Goal: Navigation & Orientation: Understand site structure

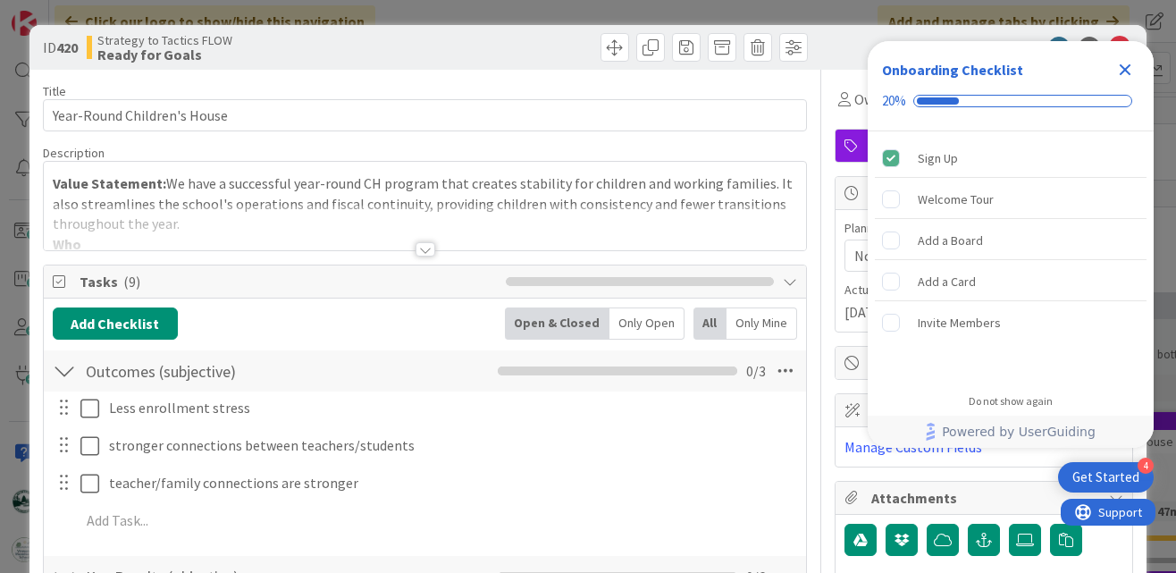
drag, startPoint x: 1132, startPoint y: 67, endPoint x: 1127, endPoint y: 49, distance: 18.7
click at [1132, 66] on icon "Close Checklist" at bounding box center [1124, 69] width 21 height 21
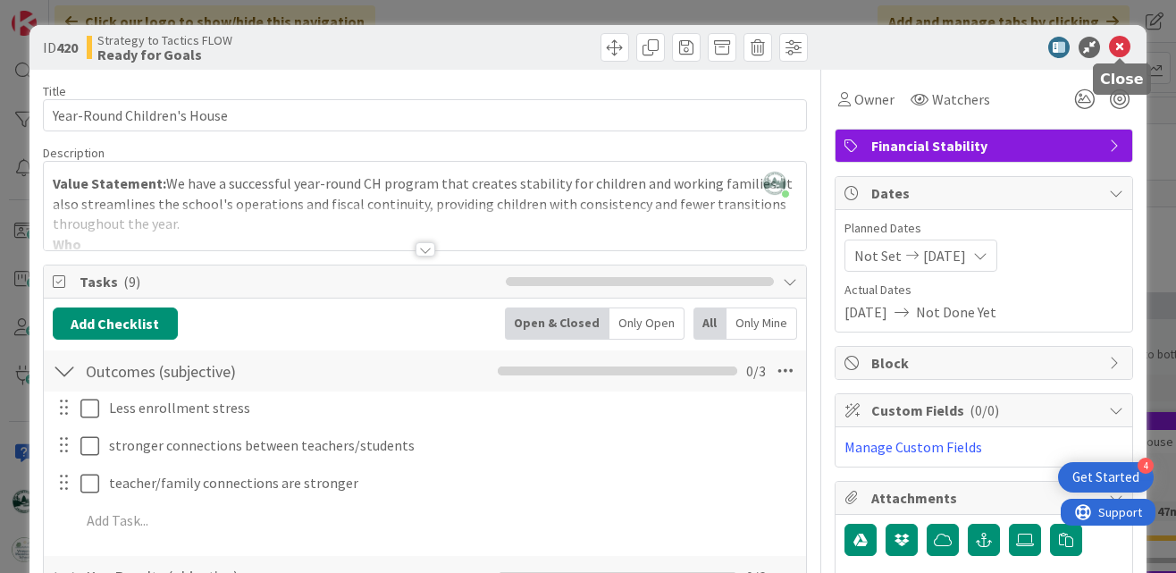
click at [1125, 43] on icon at bounding box center [1119, 47] width 21 height 21
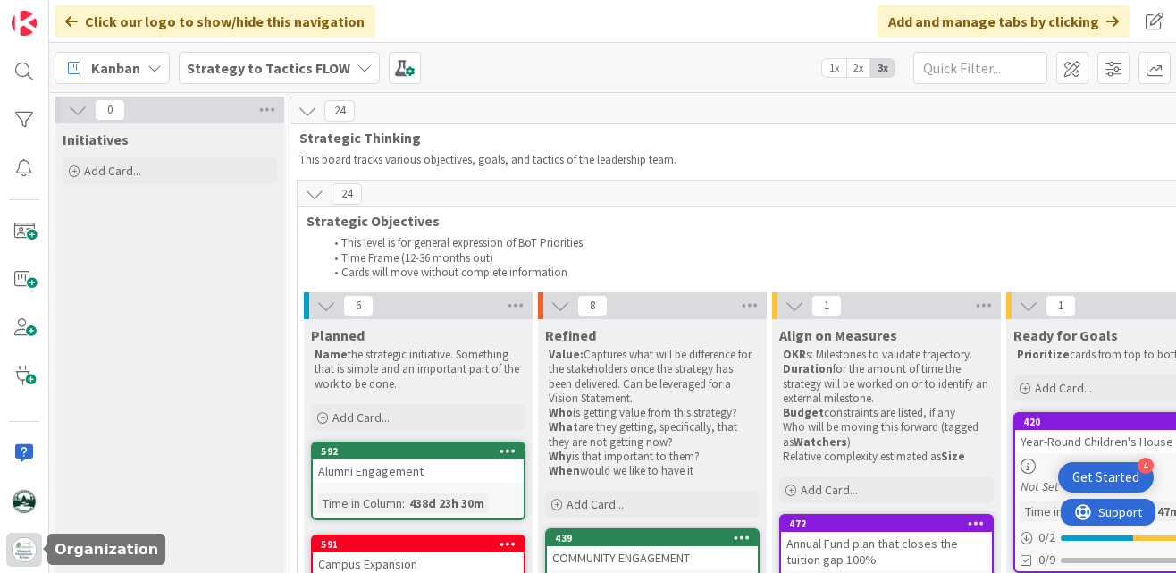
click at [25, 544] on img at bounding box center [24, 549] width 25 height 25
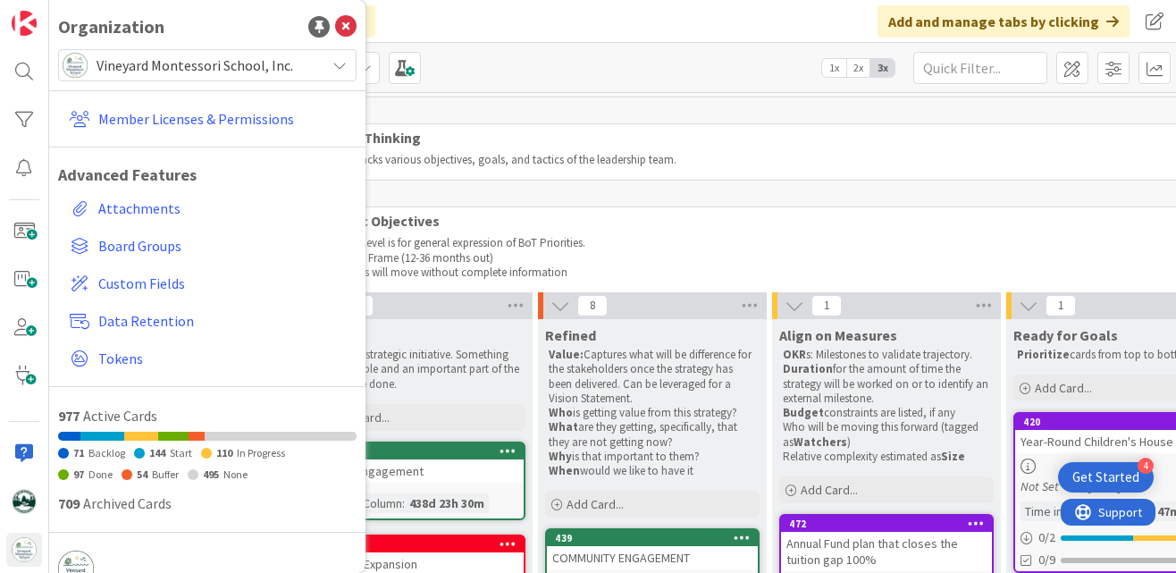
click at [153, 64] on span "Vineyard Montessori School, Inc." at bounding box center [207, 65] width 220 height 25
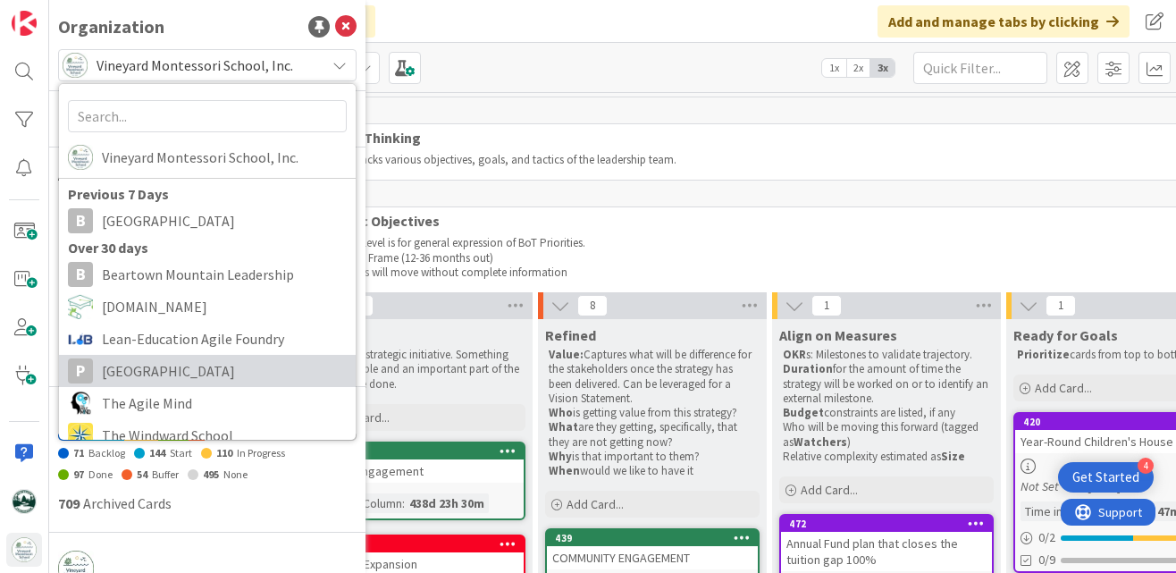
click at [194, 375] on span "[GEOGRAPHIC_DATA]" at bounding box center [224, 370] width 245 height 27
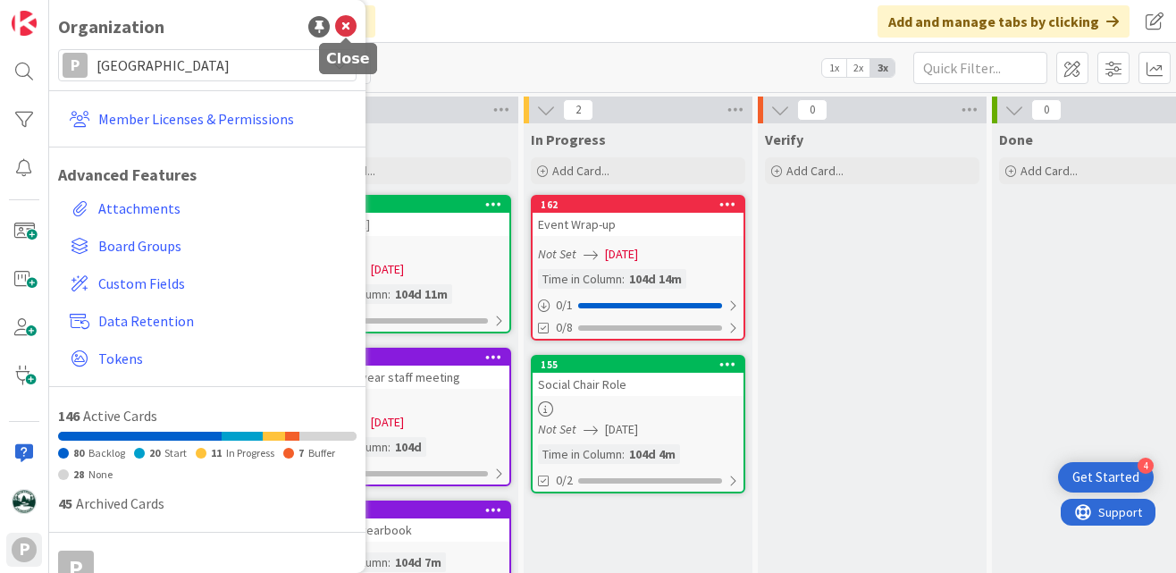
click at [347, 29] on icon at bounding box center [345, 26] width 21 height 21
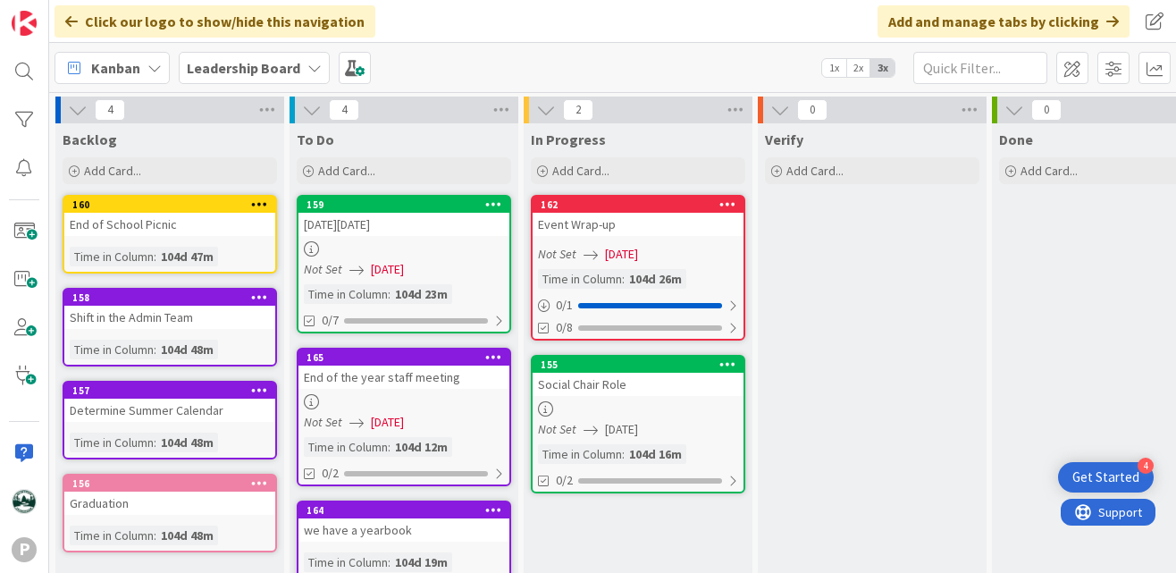
click at [257, 67] on b "Leadership Board" at bounding box center [243, 68] width 113 height 18
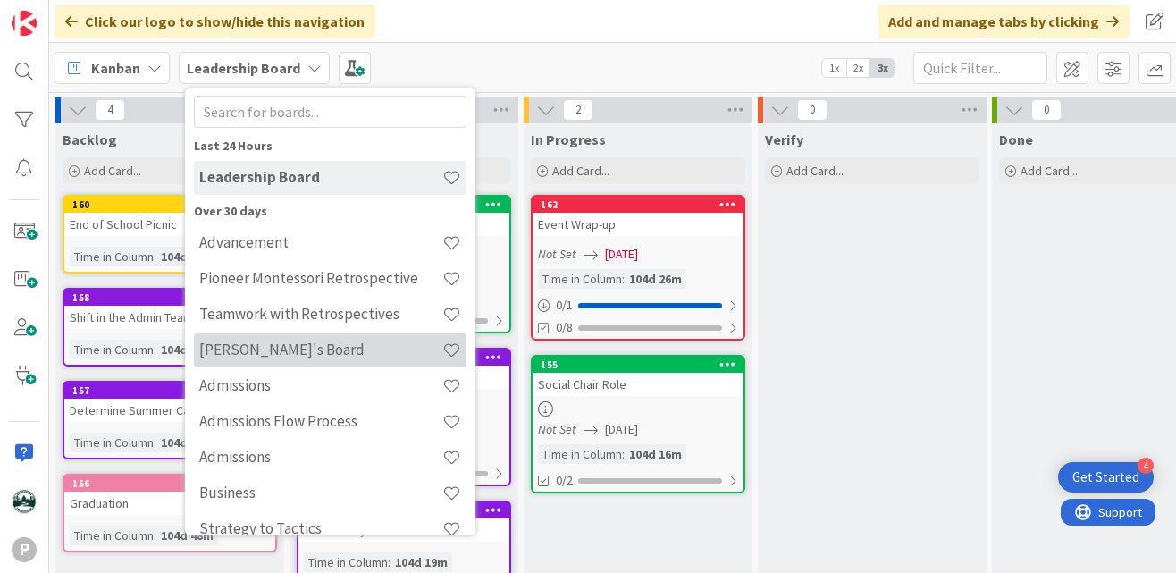
scroll to position [64, 0]
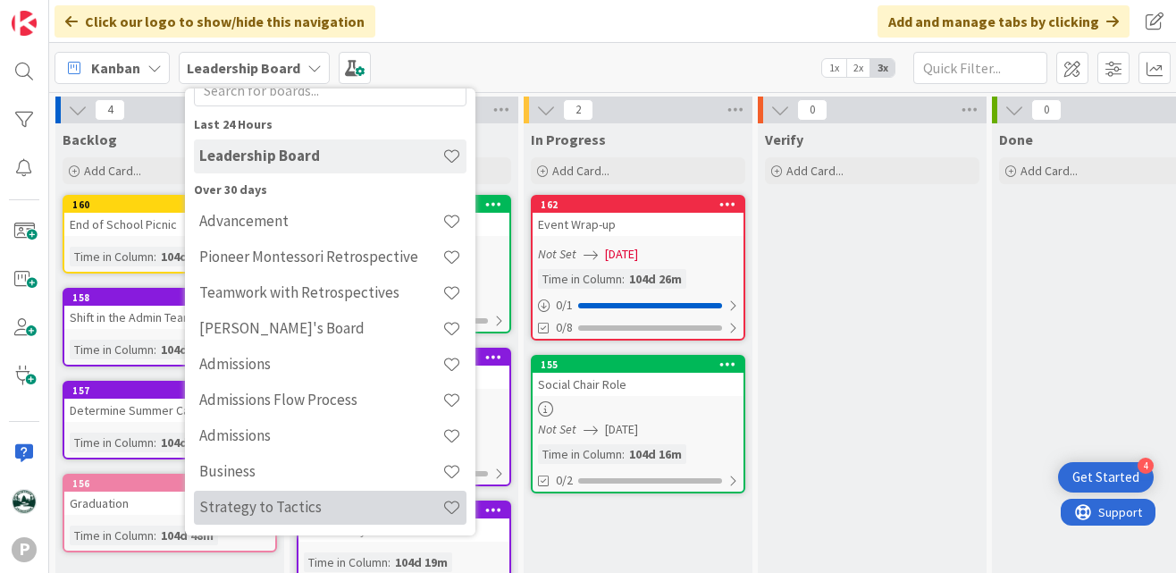
click at [256, 497] on div "Strategy to Tactics" at bounding box center [330, 508] width 273 height 34
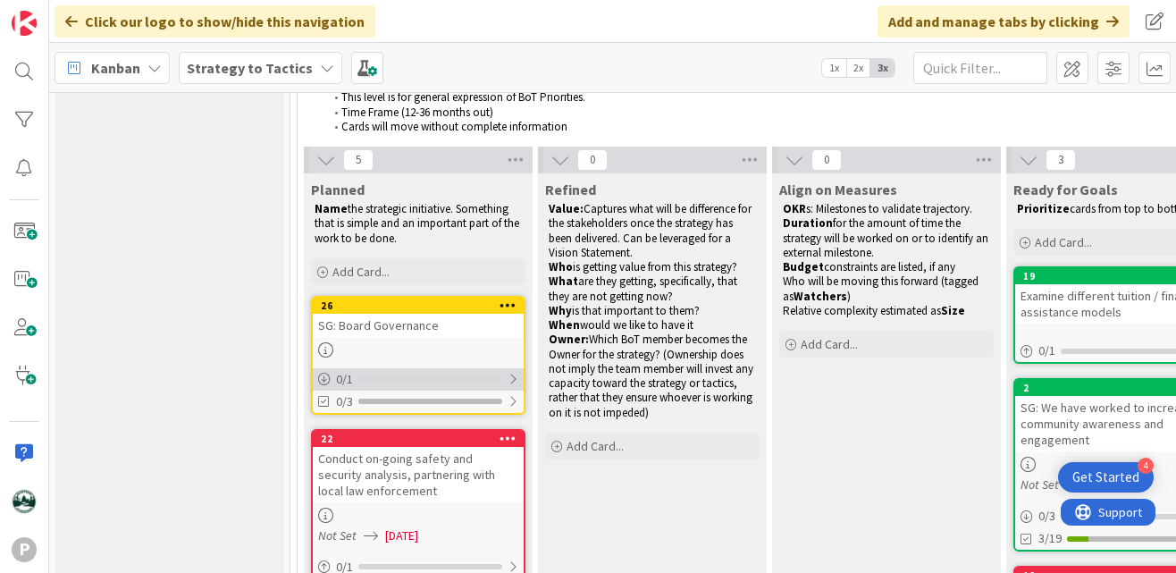
scroll to position [147, 0]
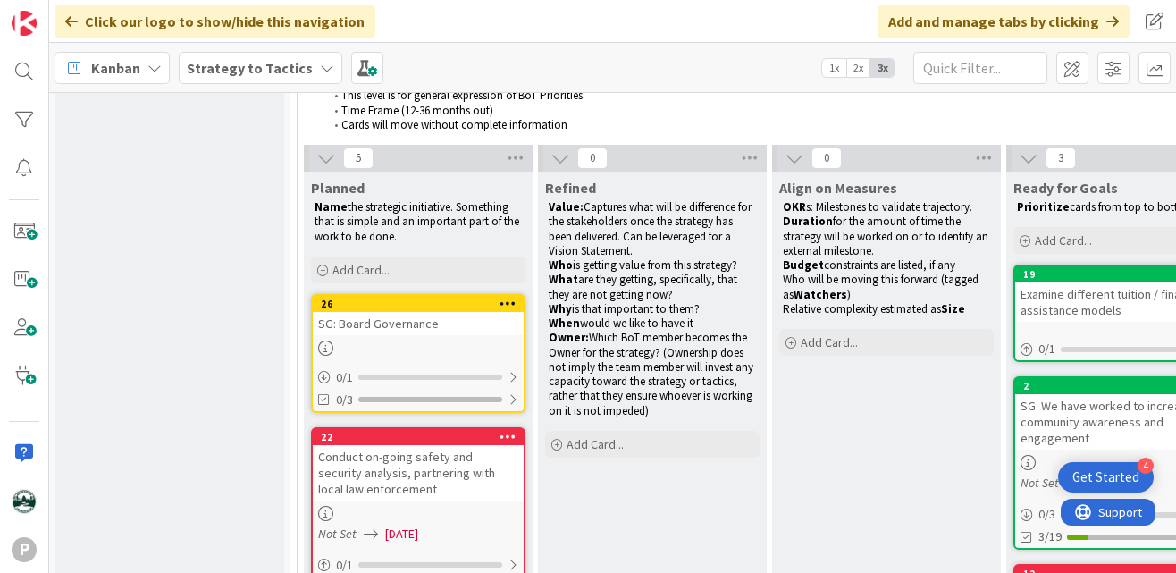
click at [256, 70] on b "Strategy to Tactics" at bounding box center [250, 68] width 126 height 18
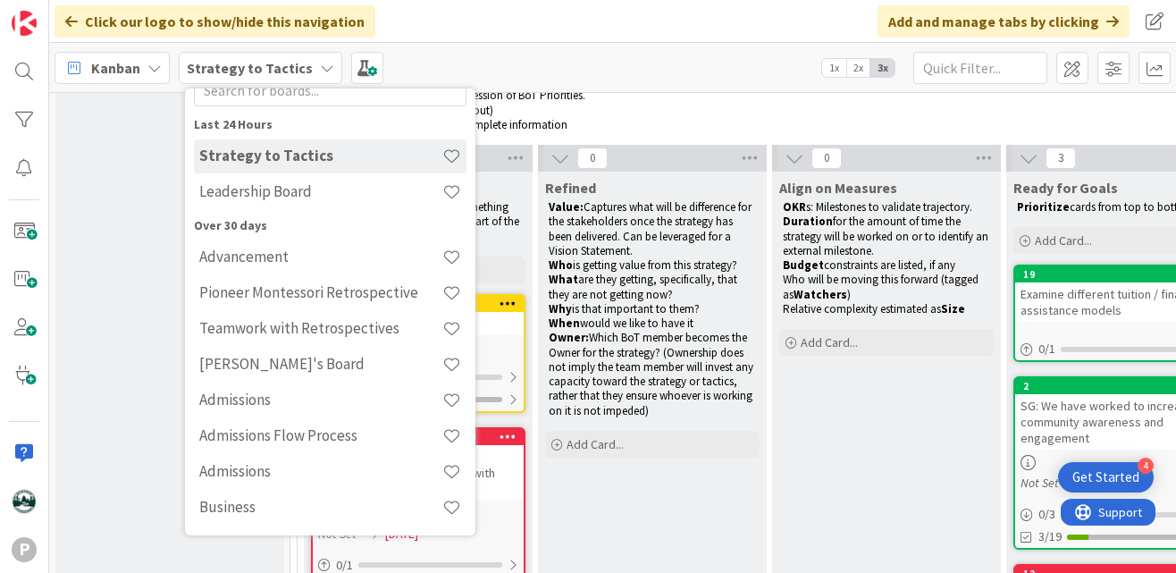
scroll to position [50, 0]
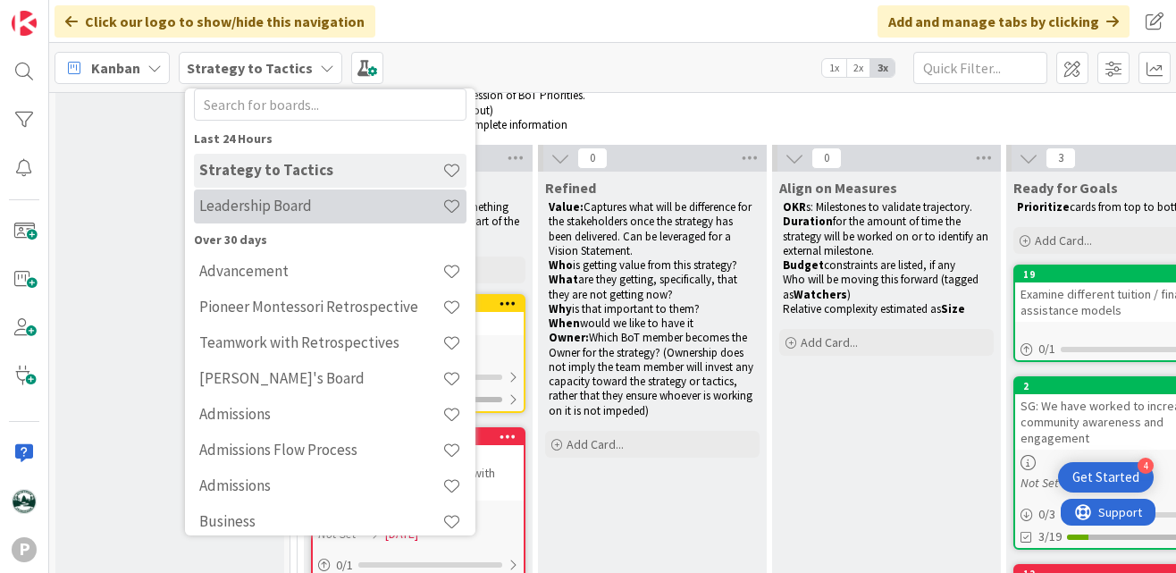
click at [284, 212] on h4 "Leadership Board" at bounding box center [320, 206] width 243 height 18
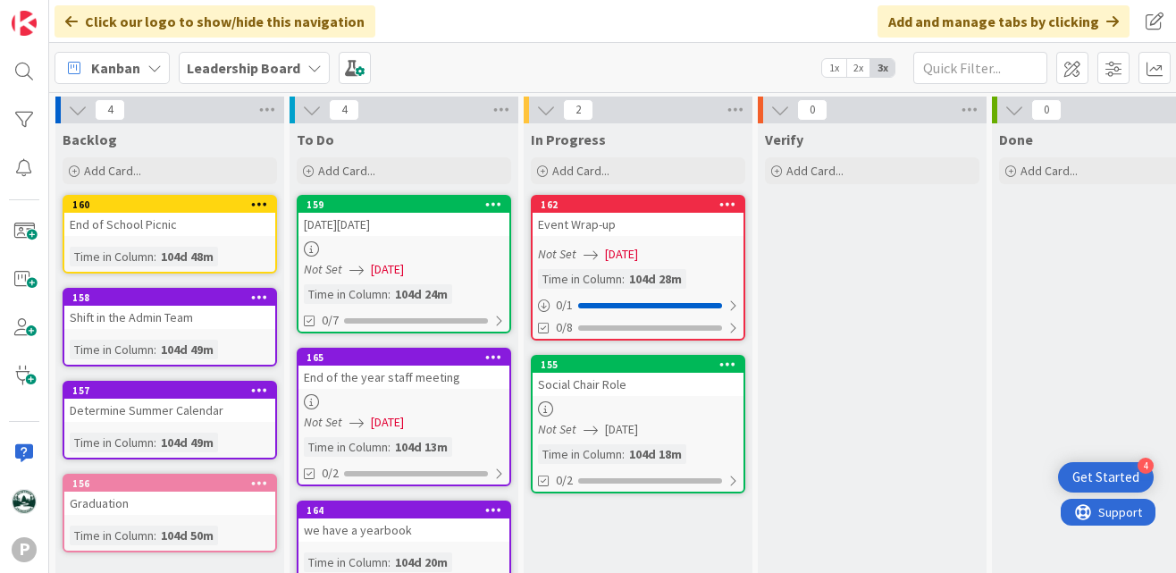
click at [254, 71] on b "Leadership Board" at bounding box center [243, 68] width 113 height 18
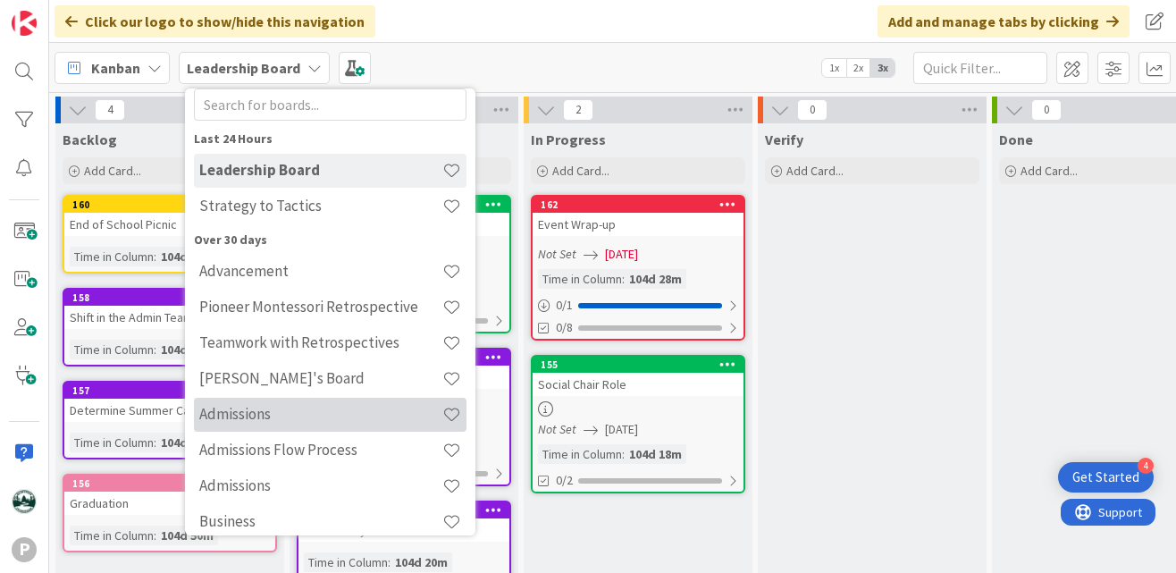
scroll to position [64, 0]
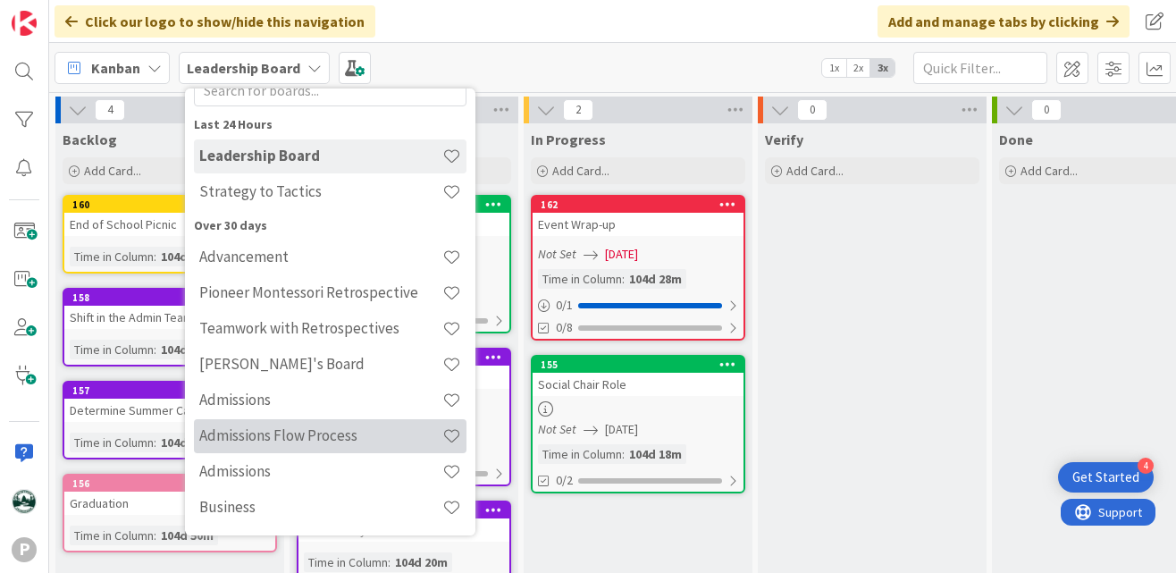
click at [286, 436] on h4 "Admissions Flow Process" at bounding box center [320, 435] width 243 height 18
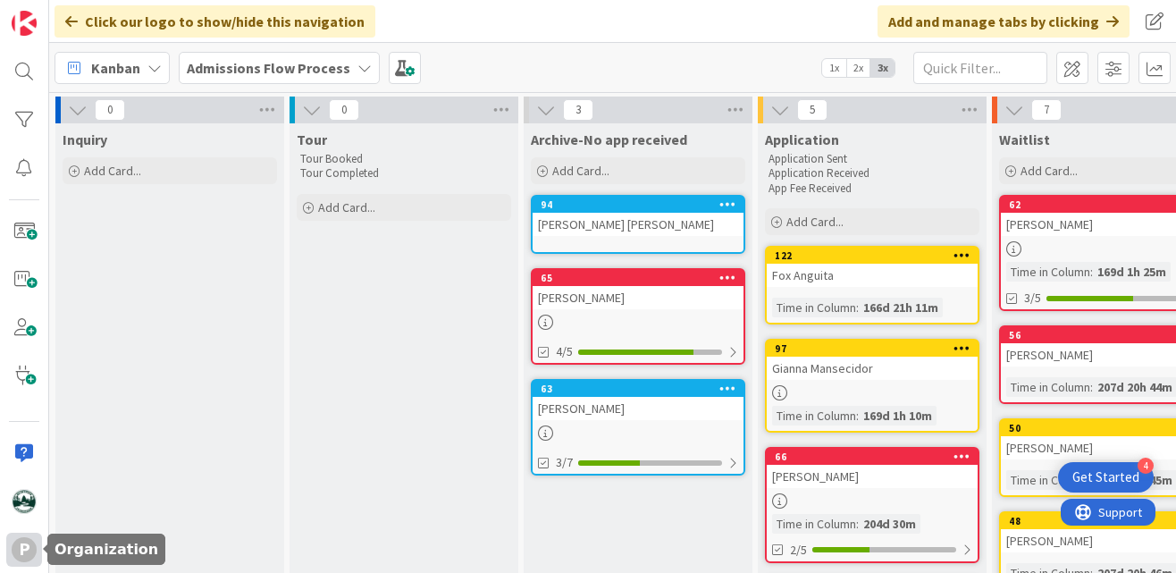
click at [28, 547] on div "P" at bounding box center [24, 549] width 25 height 25
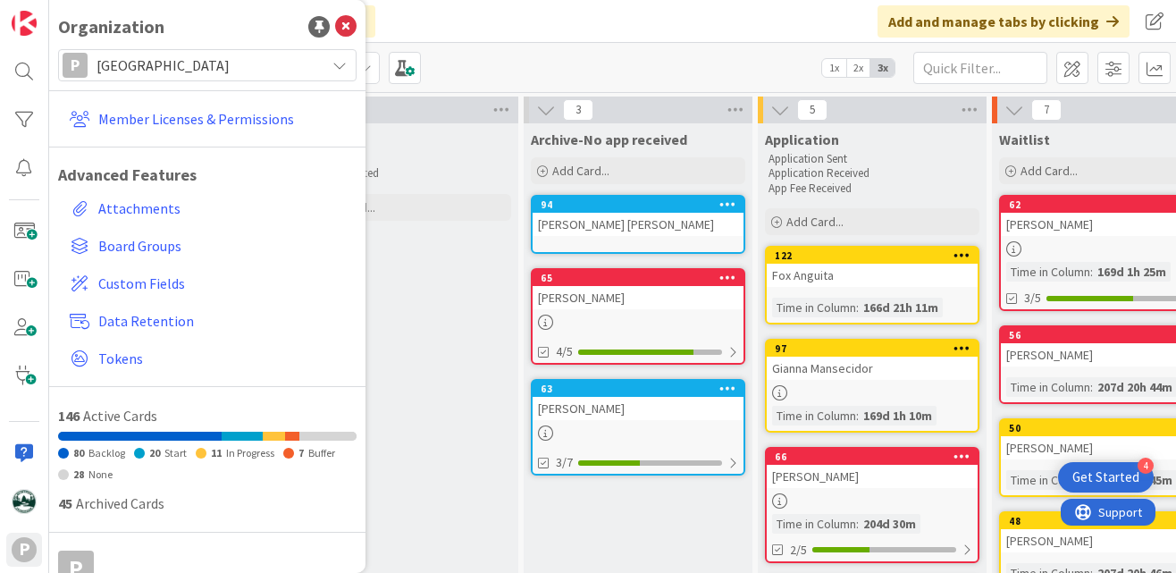
click at [189, 68] on span "[GEOGRAPHIC_DATA]" at bounding box center [207, 65] width 220 height 25
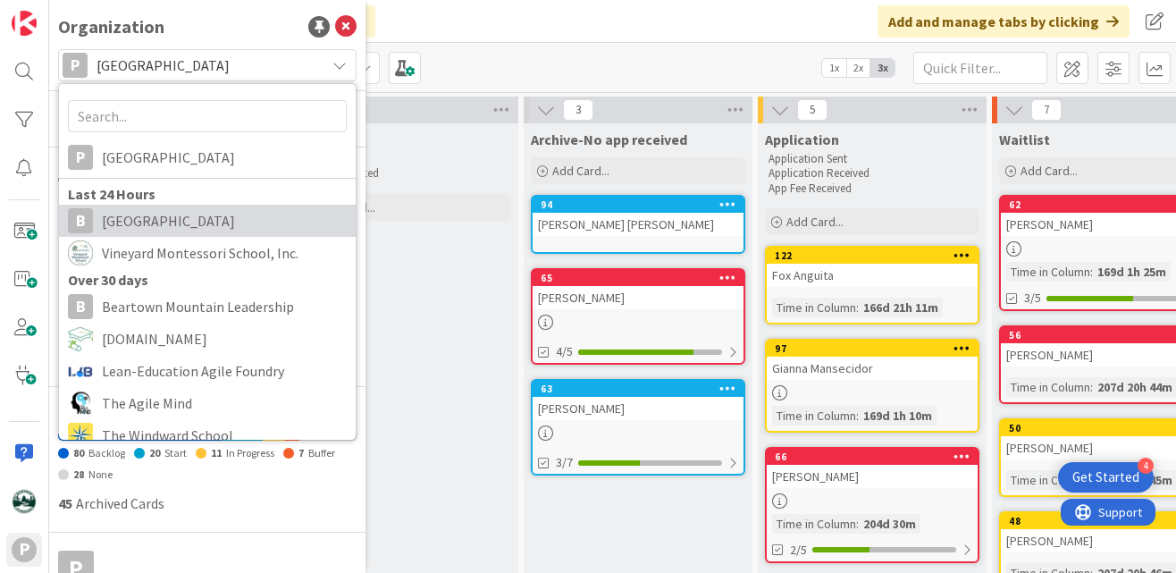
click at [188, 214] on span "[GEOGRAPHIC_DATA]" at bounding box center [224, 220] width 245 height 27
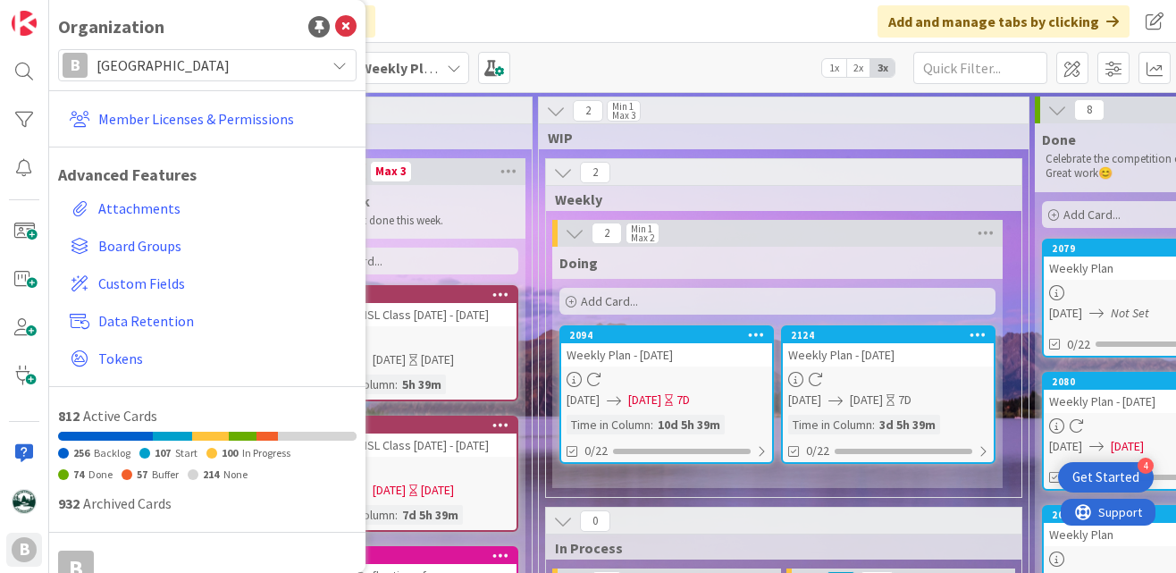
click at [340, 62] on icon at bounding box center [339, 65] width 14 height 14
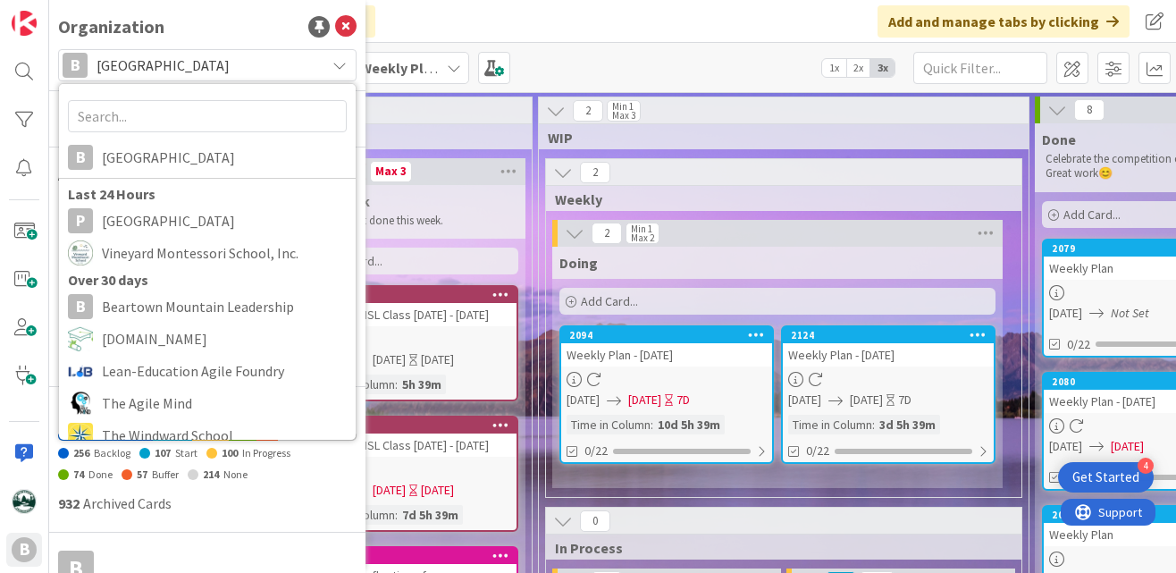
click at [519, 61] on div "Kanban Todd's Board 2.0 Weekly Planning 1x 2x 3x" at bounding box center [612, 67] width 1127 height 49
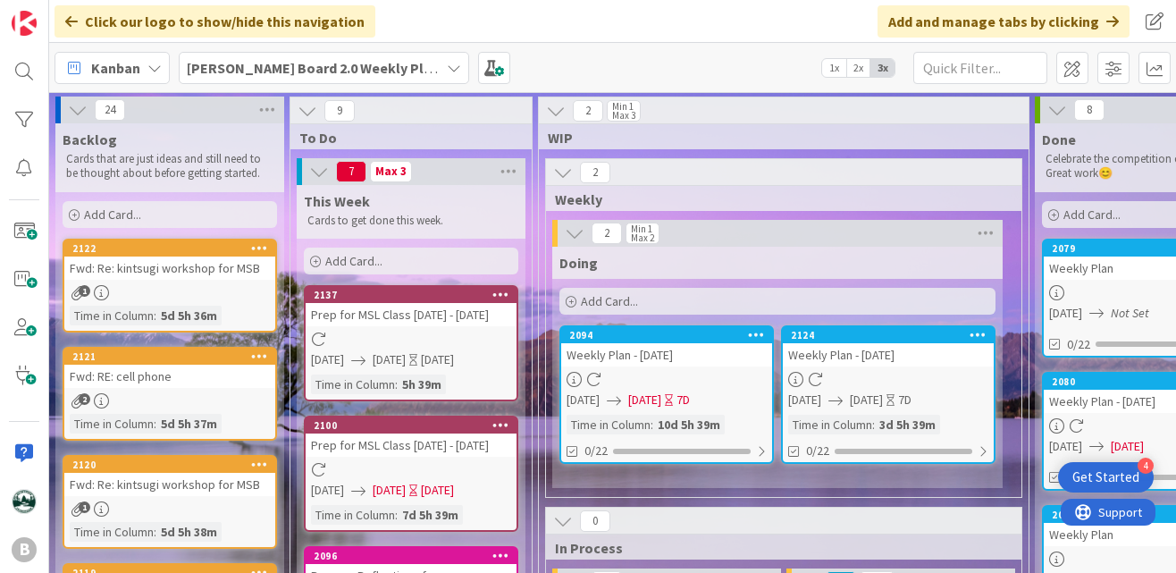
click at [388, 65] on b "Todd's Board 2.0 Weekly Planning" at bounding box center [327, 68] width 281 height 18
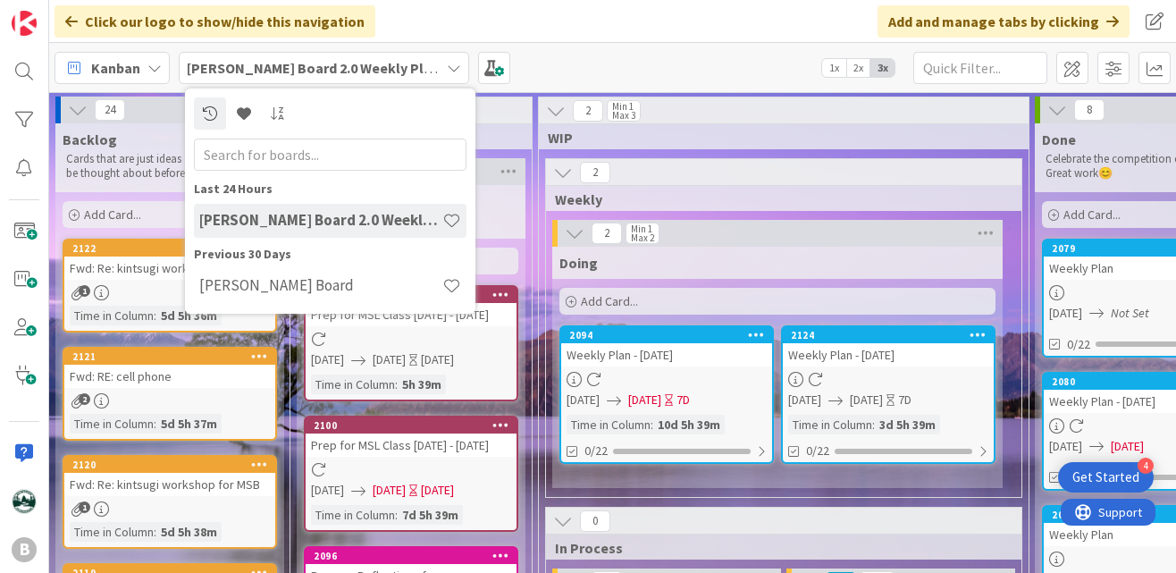
click at [449, 24] on div "Click our logo to show/hide this navigation Add and manage tabs by clicking" at bounding box center [612, 21] width 1127 height 43
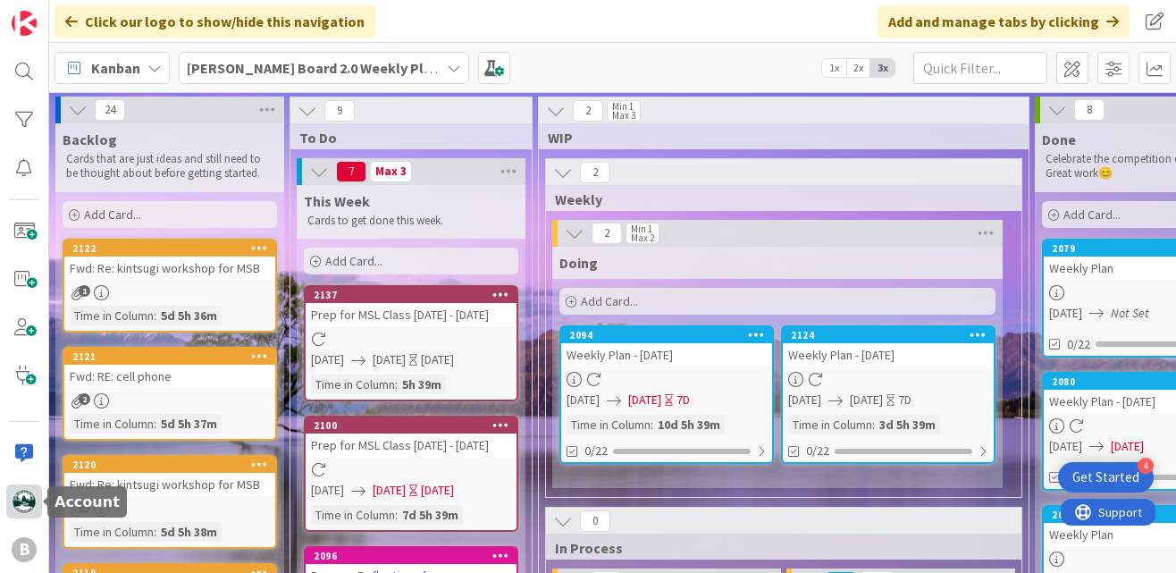
click at [18, 500] on img at bounding box center [24, 501] width 25 height 25
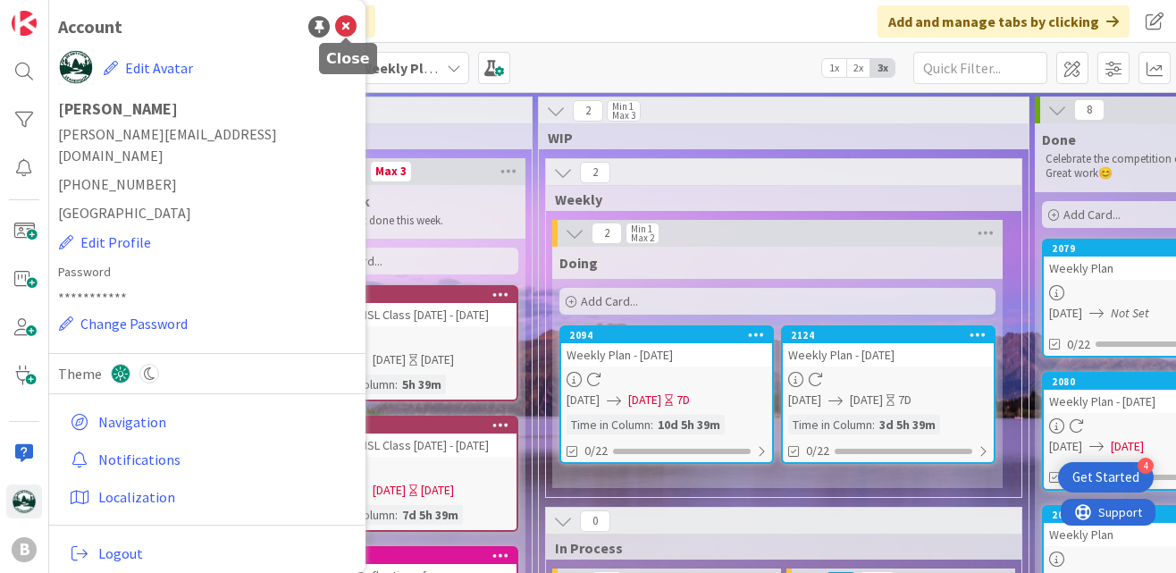
click at [348, 24] on icon at bounding box center [345, 26] width 21 height 21
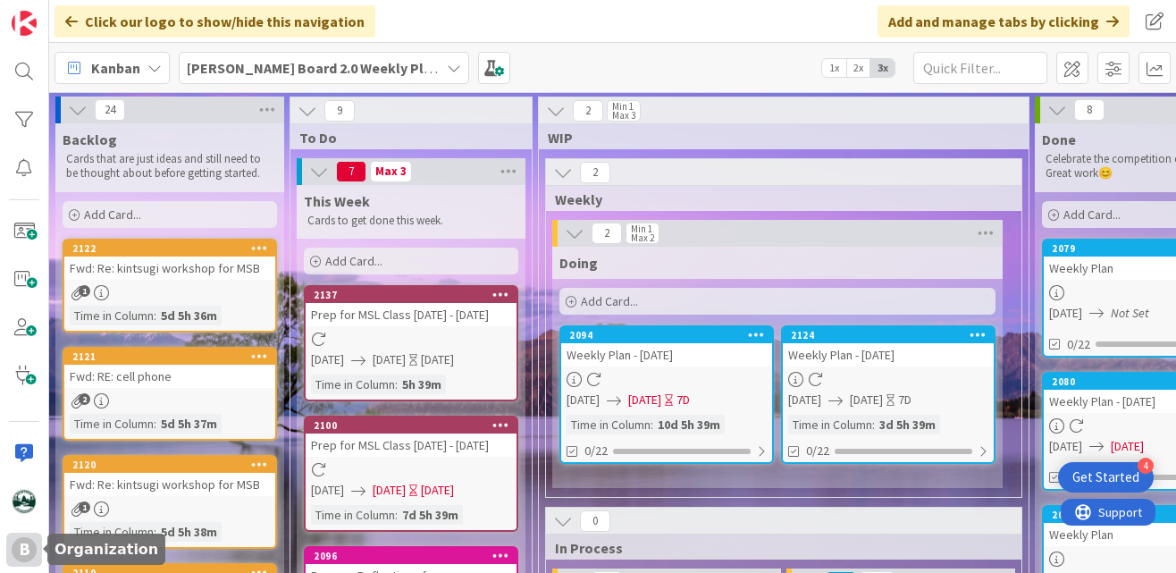
click at [29, 551] on div "B" at bounding box center [24, 549] width 25 height 25
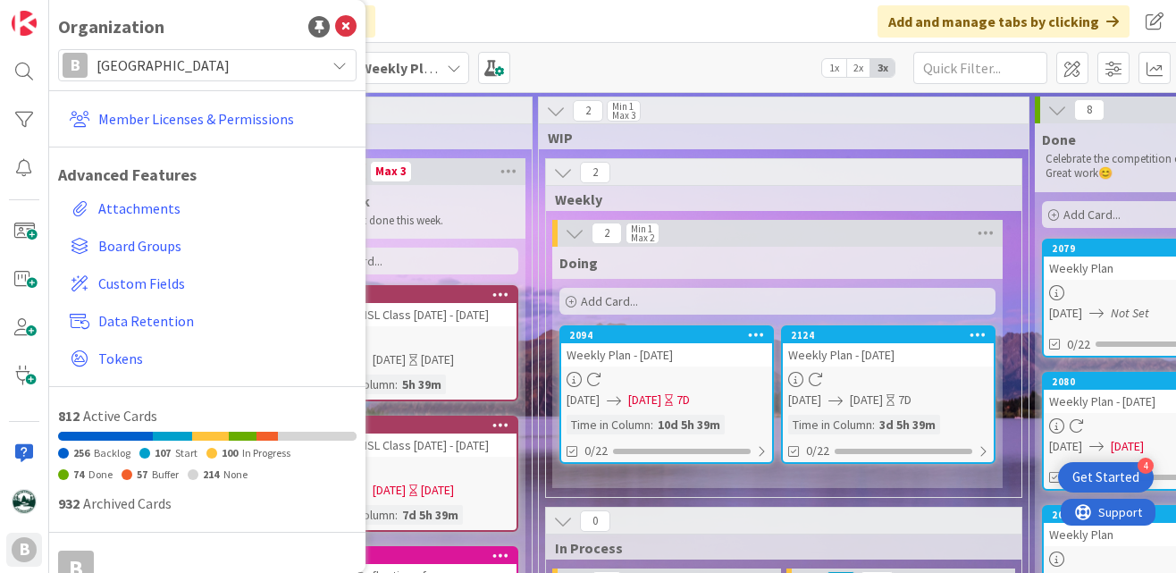
click at [197, 66] on span "[GEOGRAPHIC_DATA]" at bounding box center [207, 65] width 220 height 25
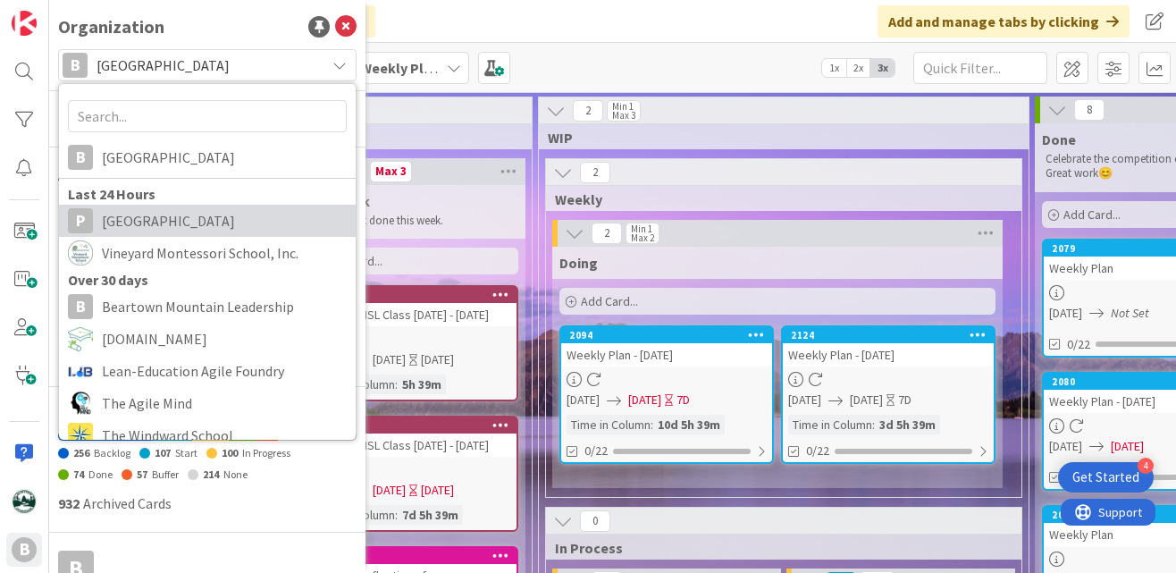
click at [188, 222] on span "[GEOGRAPHIC_DATA]" at bounding box center [224, 220] width 245 height 27
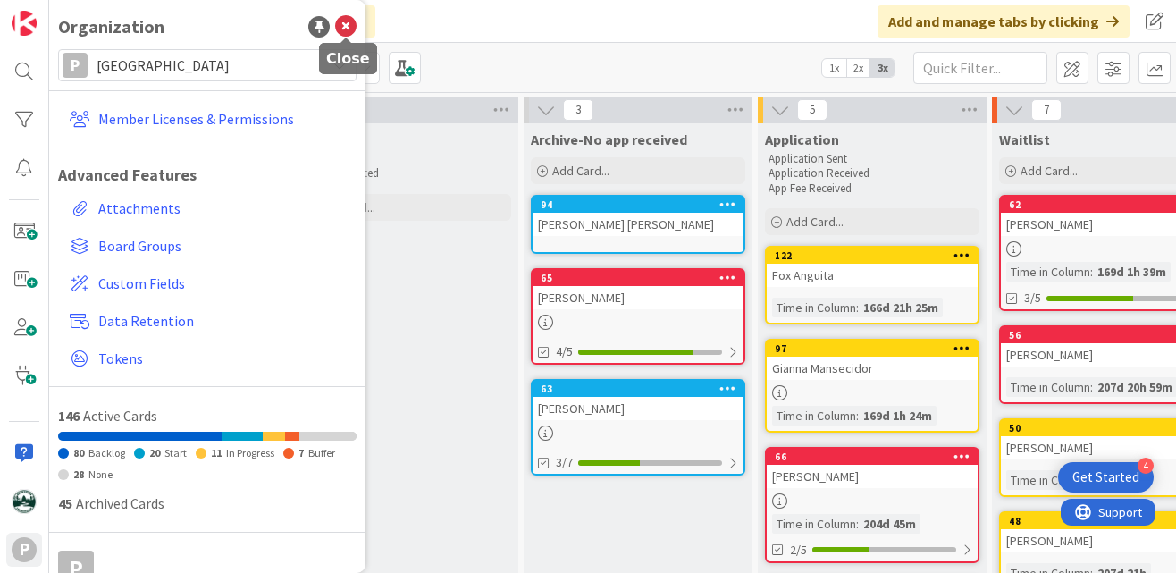
click at [349, 21] on icon at bounding box center [345, 26] width 21 height 21
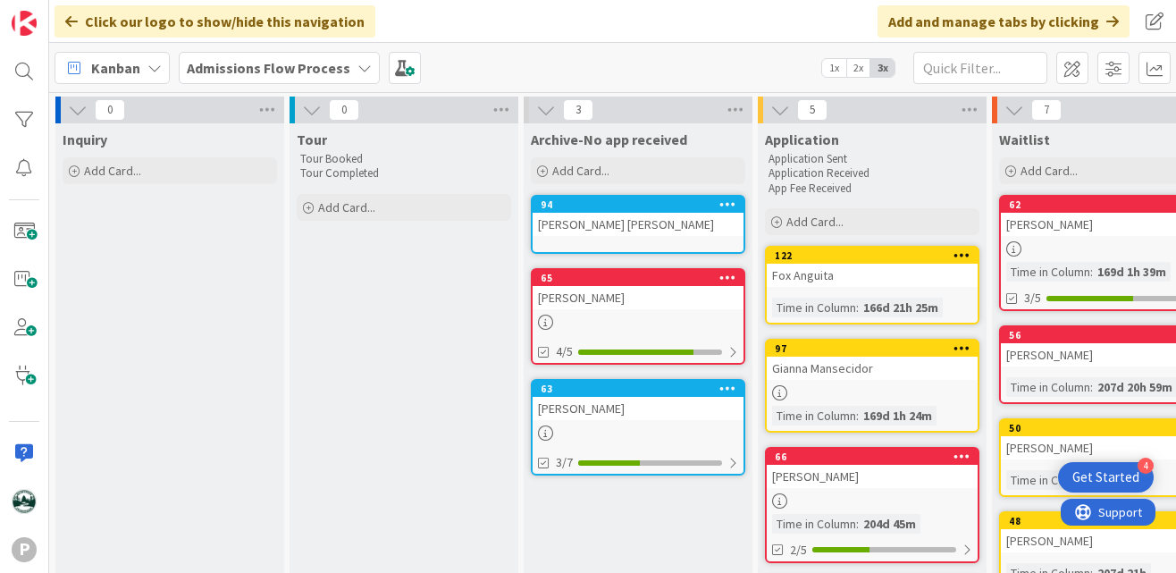
click at [273, 69] on b "Admissions Flow Process" at bounding box center [269, 68] width 164 height 18
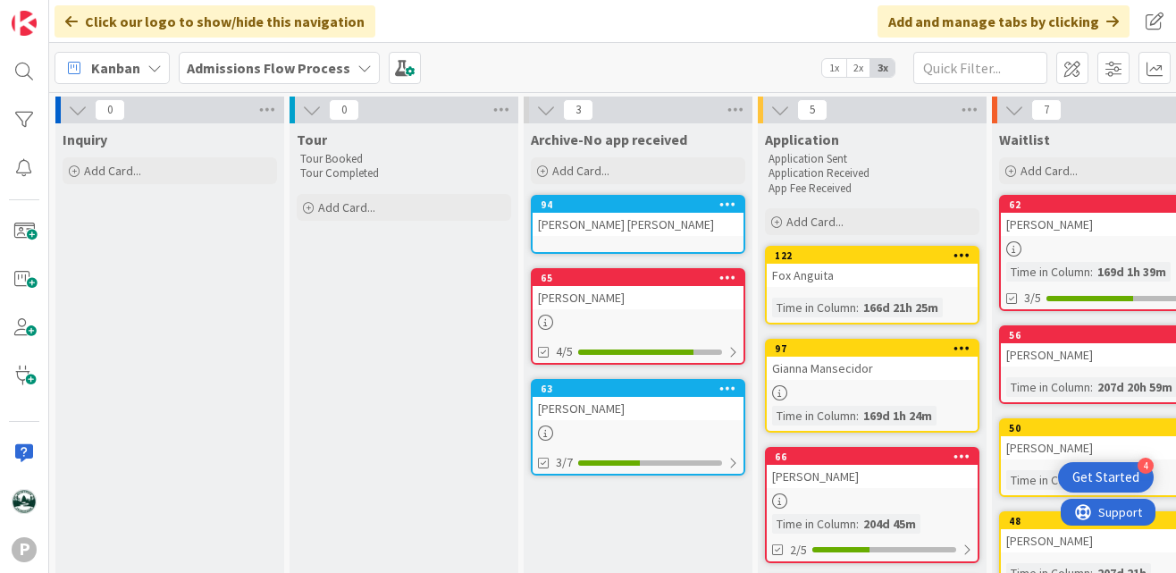
click at [234, 64] on b "Admissions Flow Process" at bounding box center [269, 68] width 164 height 18
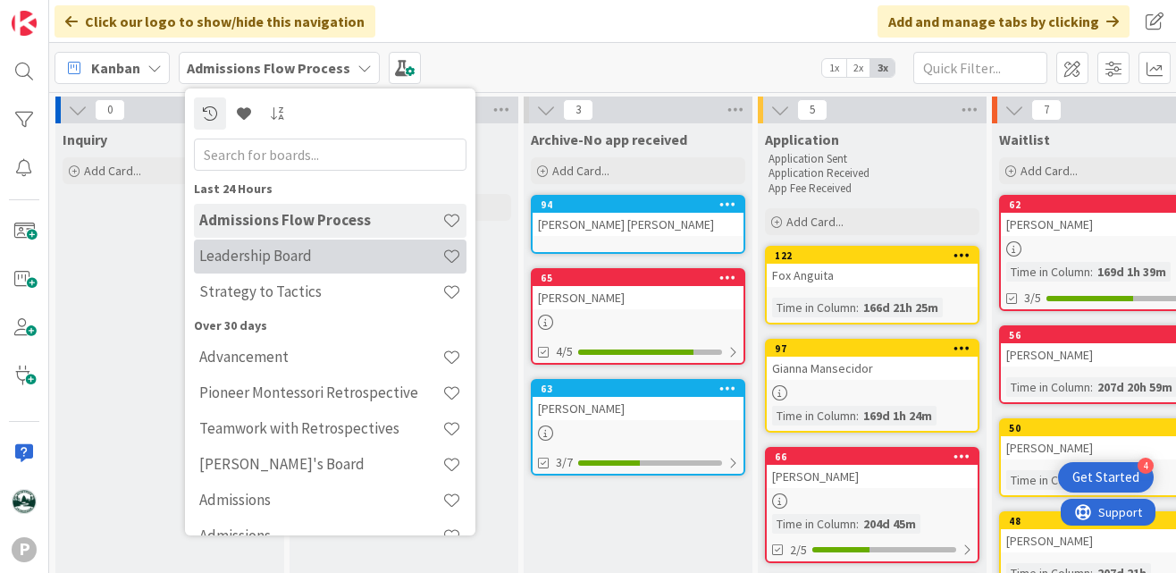
click at [273, 248] on h4 "Leadership Board" at bounding box center [320, 256] width 243 height 18
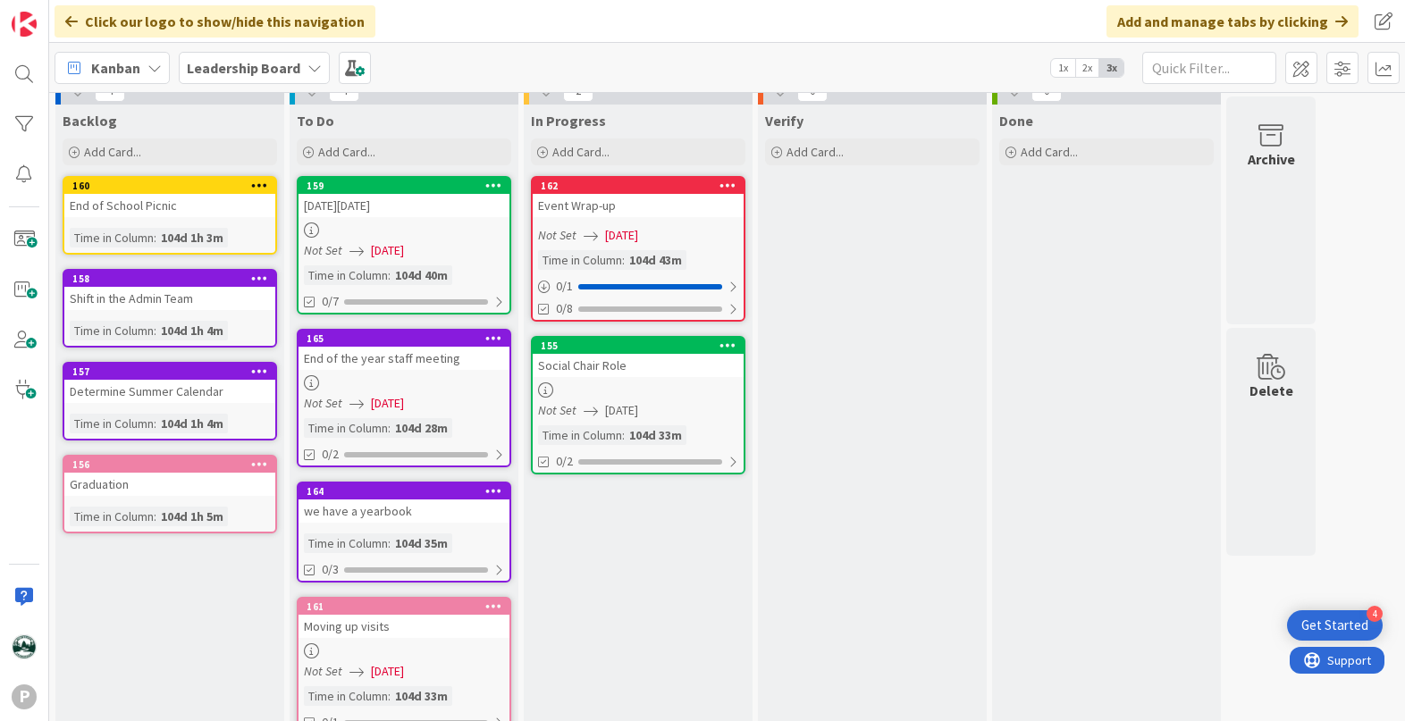
scroll to position [13, 0]
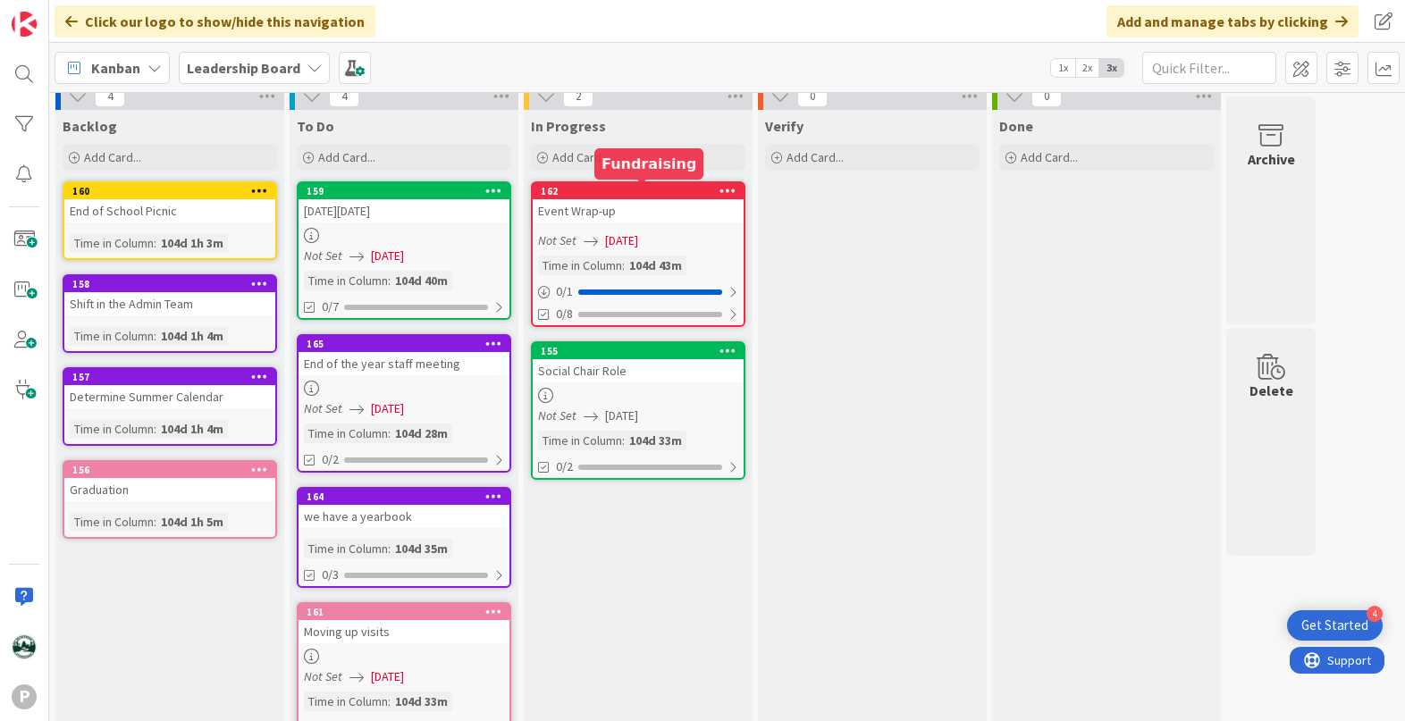
click at [600, 193] on div "162" at bounding box center [642, 191] width 203 height 13
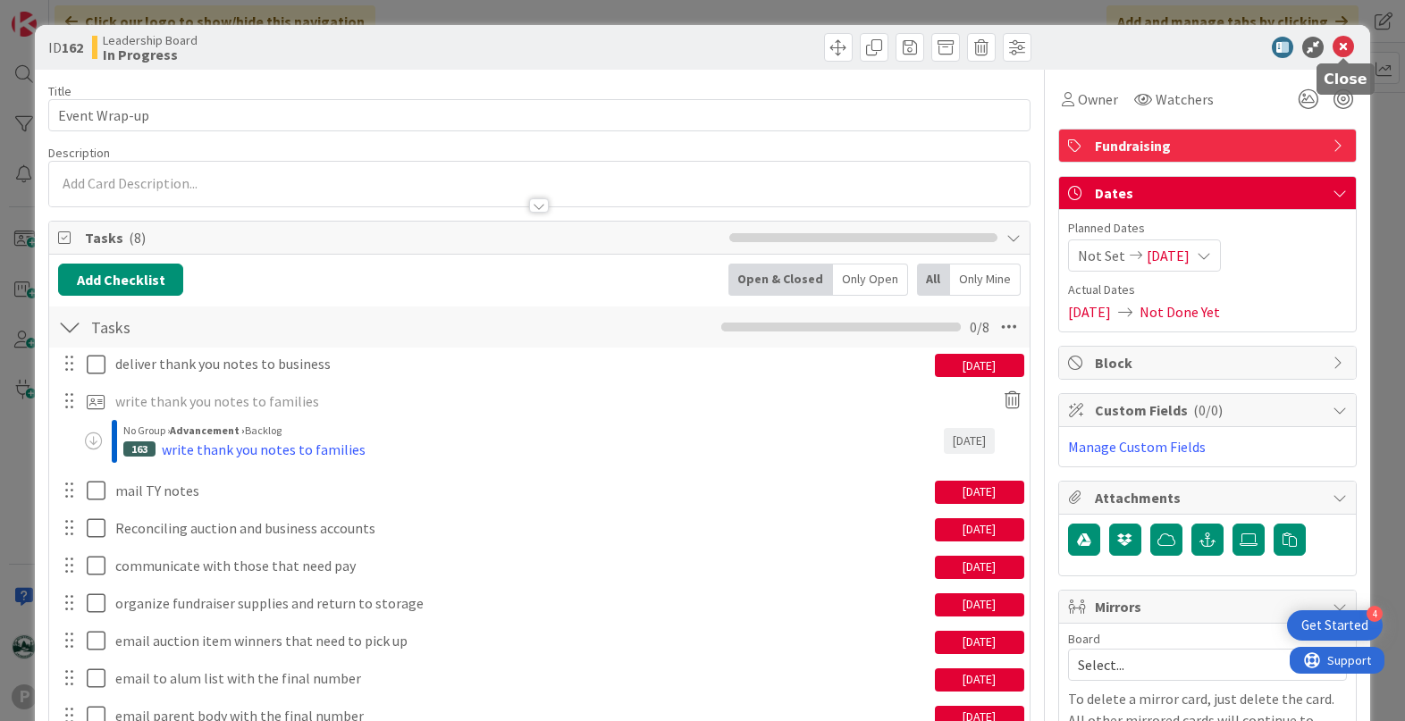
click at [1175, 52] on icon at bounding box center [1342, 47] width 21 height 21
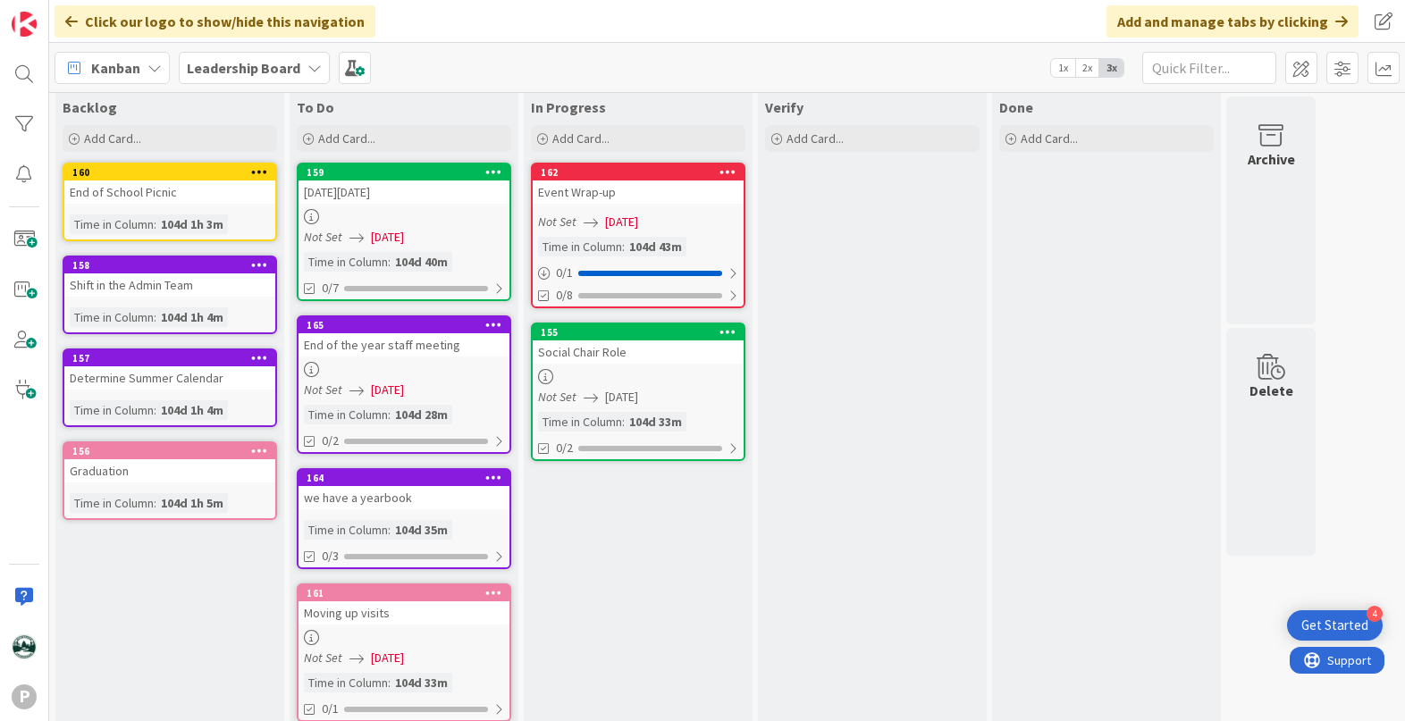
scroll to position [29, 0]
